Goal: Transaction & Acquisition: Purchase product/service

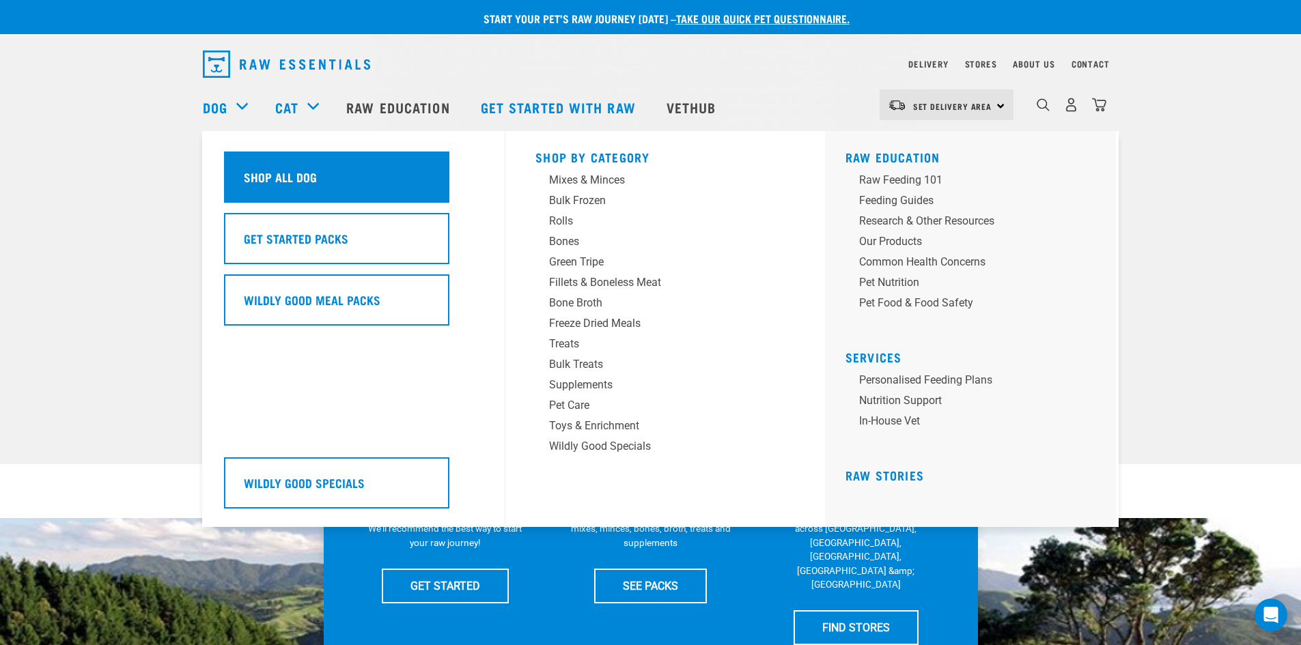
click at [264, 176] on h5 "Shop All Dog" at bounding box center [280, 177] width 73 height 18
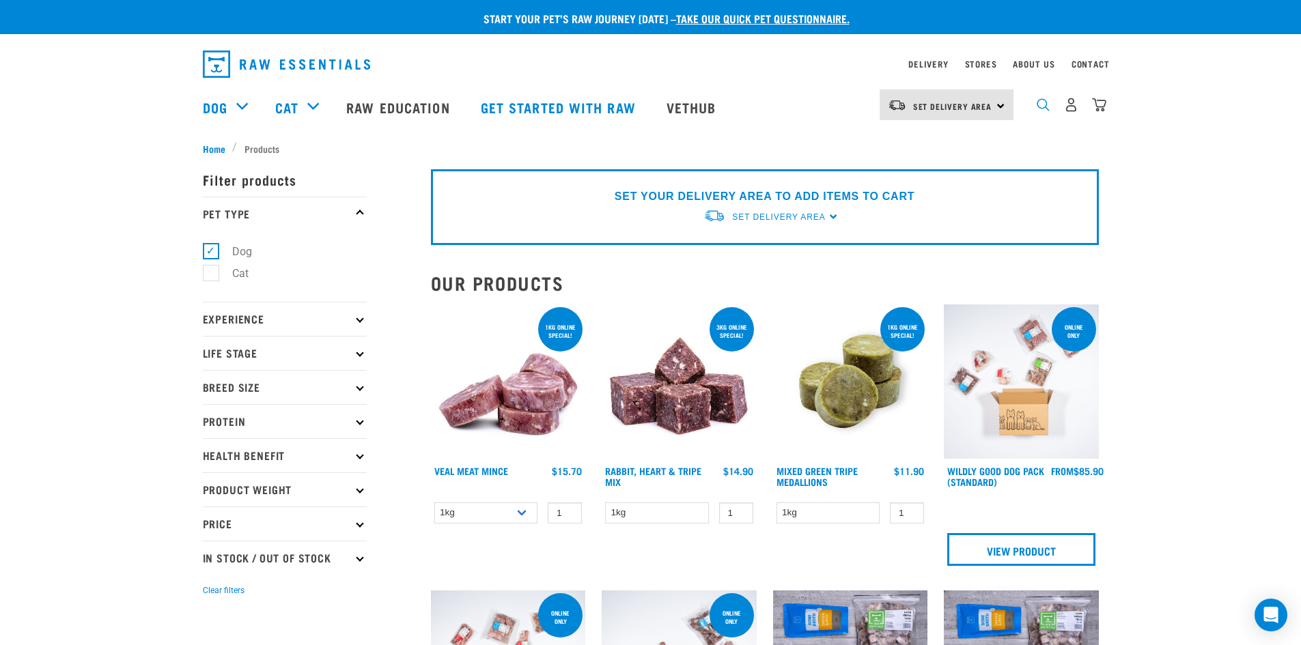
click at [1039, 108] on img "dropdown navigation" at bounding box center [1043, 104] width 13 height 13
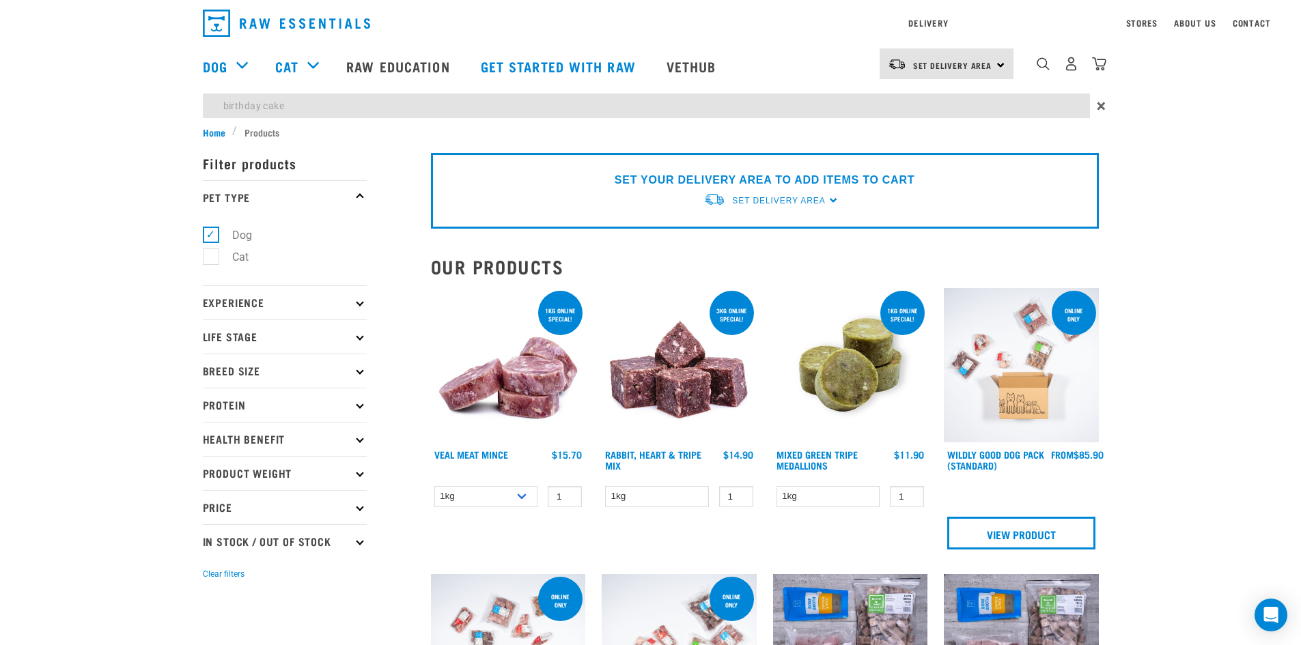
type input "birthday cake"
